Goal: Register for event/course

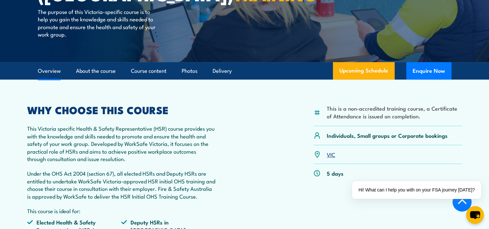
scroll to position [129, 0]
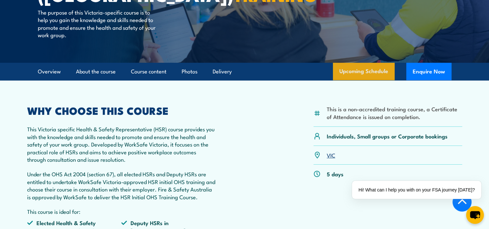
click at [358, 71] on link "Upcoming Schedule" at bounding box center [364, 71] width 62 height 17
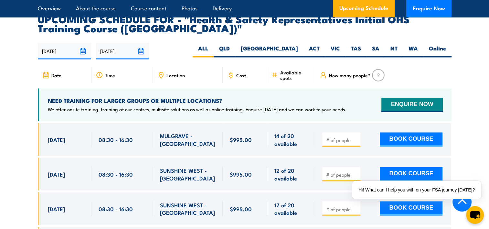
scroll to position [1124, 0]
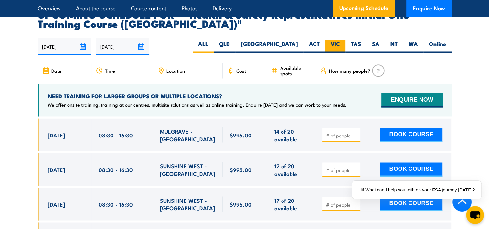
click at [333, 40] on label "VIC" at bounding box center [335, 46] width 20 height 13
click at [340, 40] on input "VIC" at bounding box center [342, 42] width 4 height 4
radio input "true"
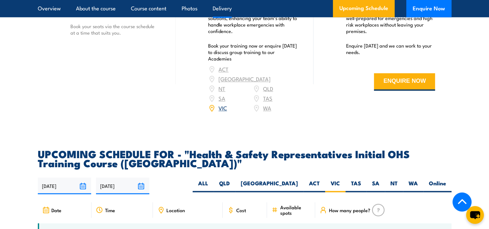
scroll to position [994, 0]
